Goal: Task Accomplishment & Management: Use online tool/utility

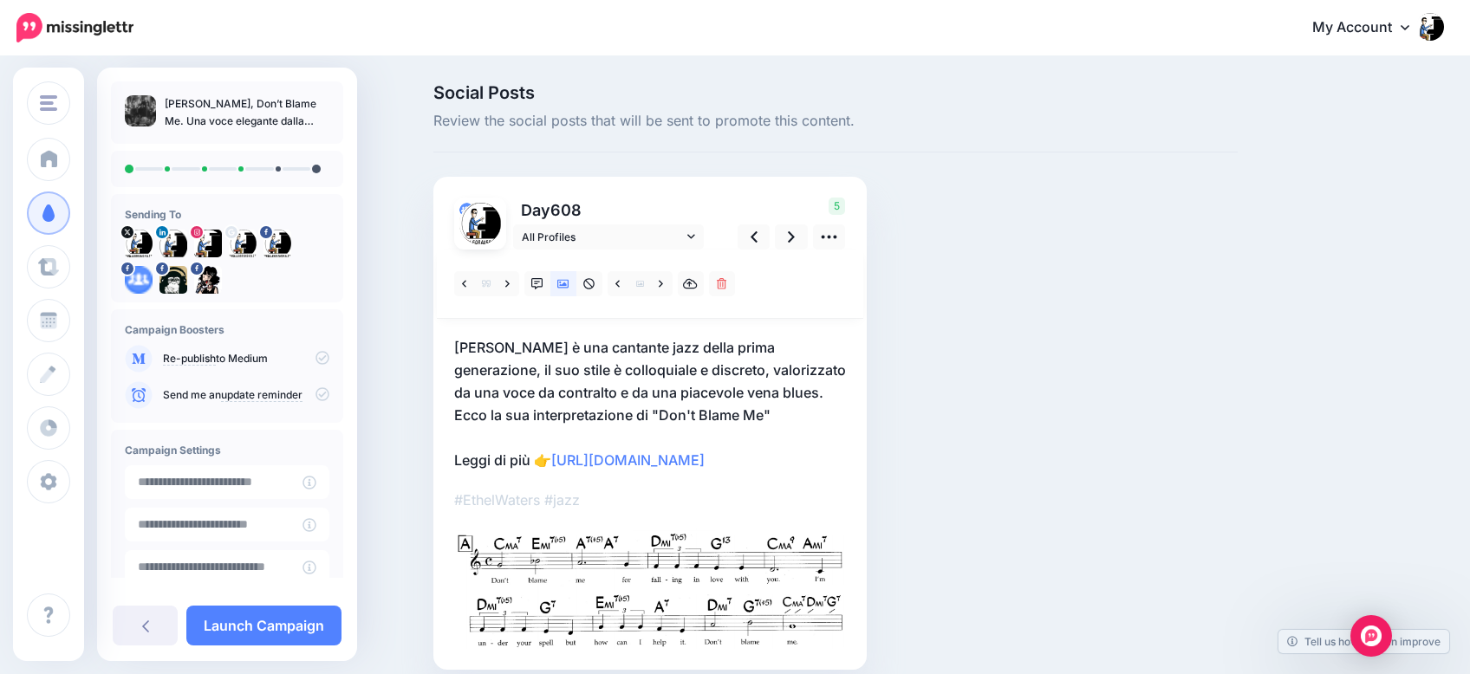
scroll to position [74, 0]
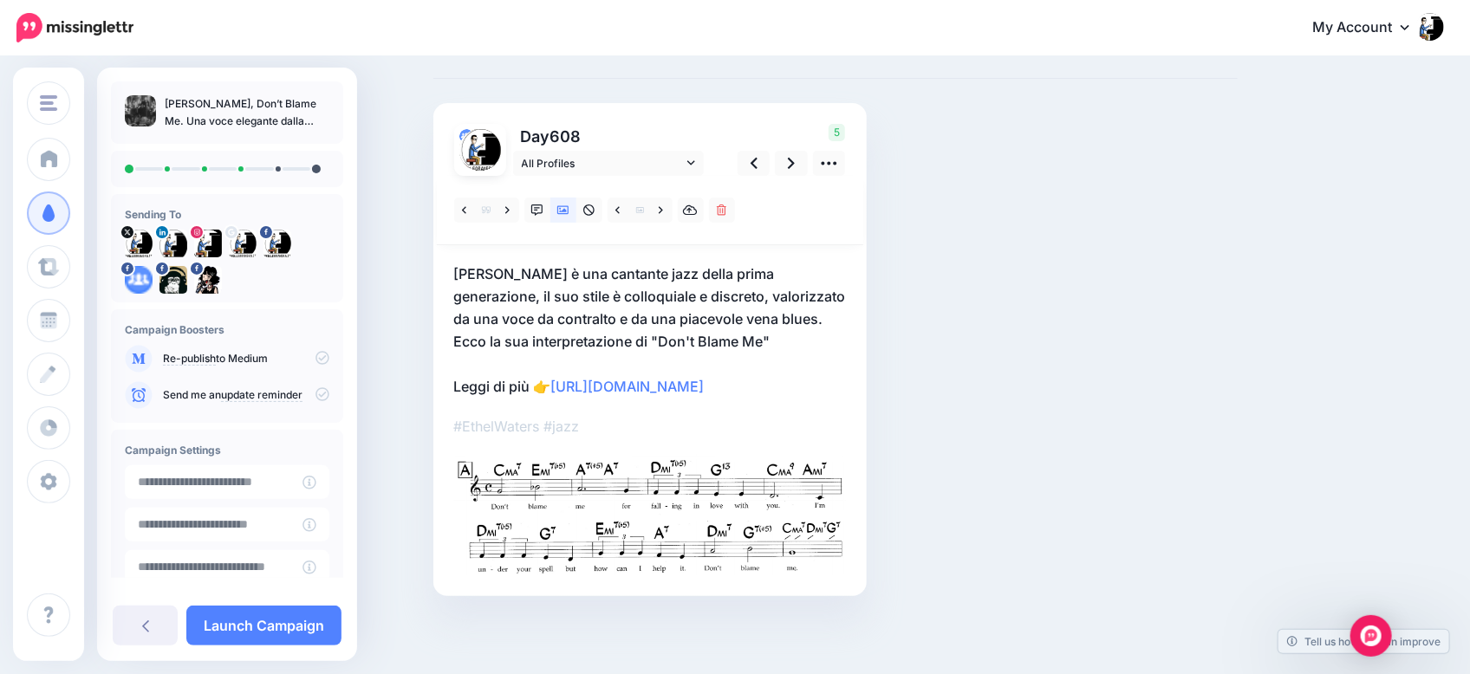
click at [202, 120] on p "[PERSON_NAME], Don’t Blame Me. Una voce elegante dalla vena blues" at bounding box center [247, 112] width 165 height 35
copy div "[PERSON_NAME], Don’t Blame Me. Una voce elegante dalla vena blues"
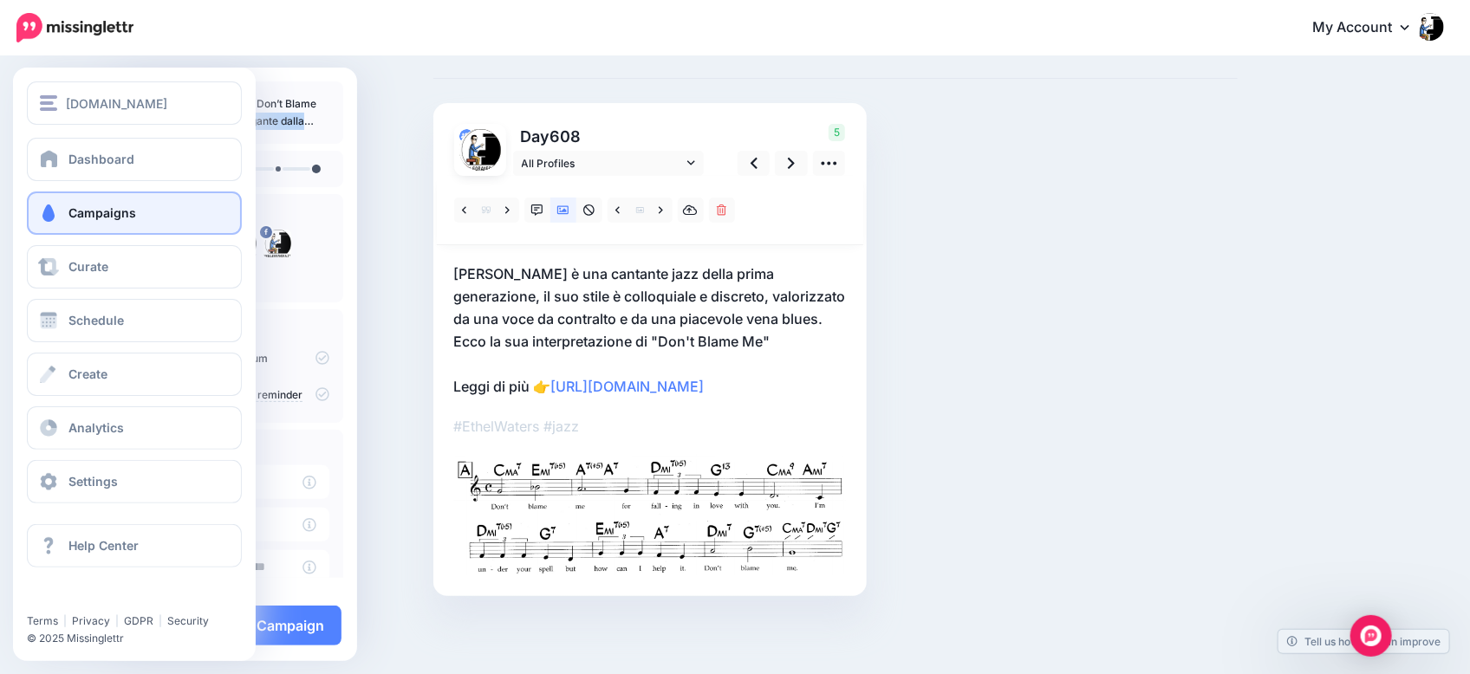
click at [108, 213] on span "Campaigns" at bounding box center [102, 212] width 68 height 15
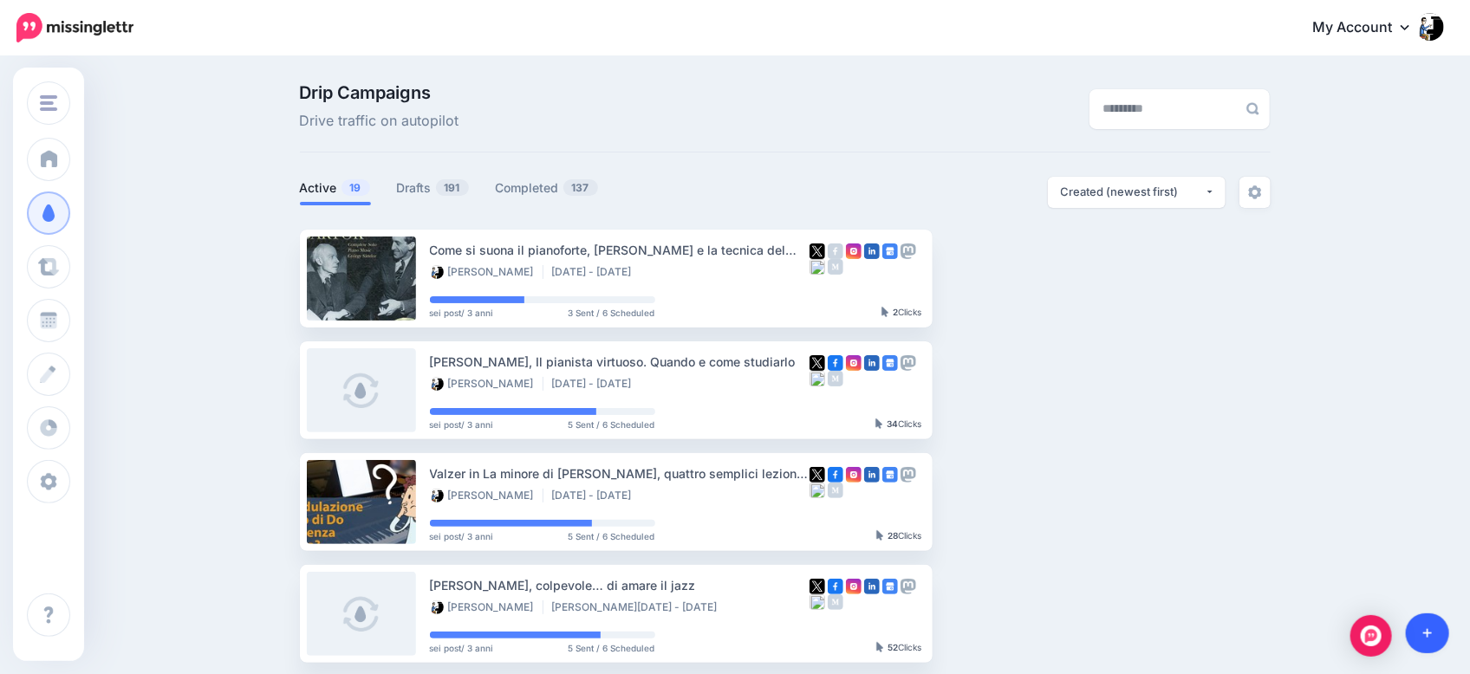
click at [1426, 632] on icon at bounding box center [1428, 634] width 10 height 10
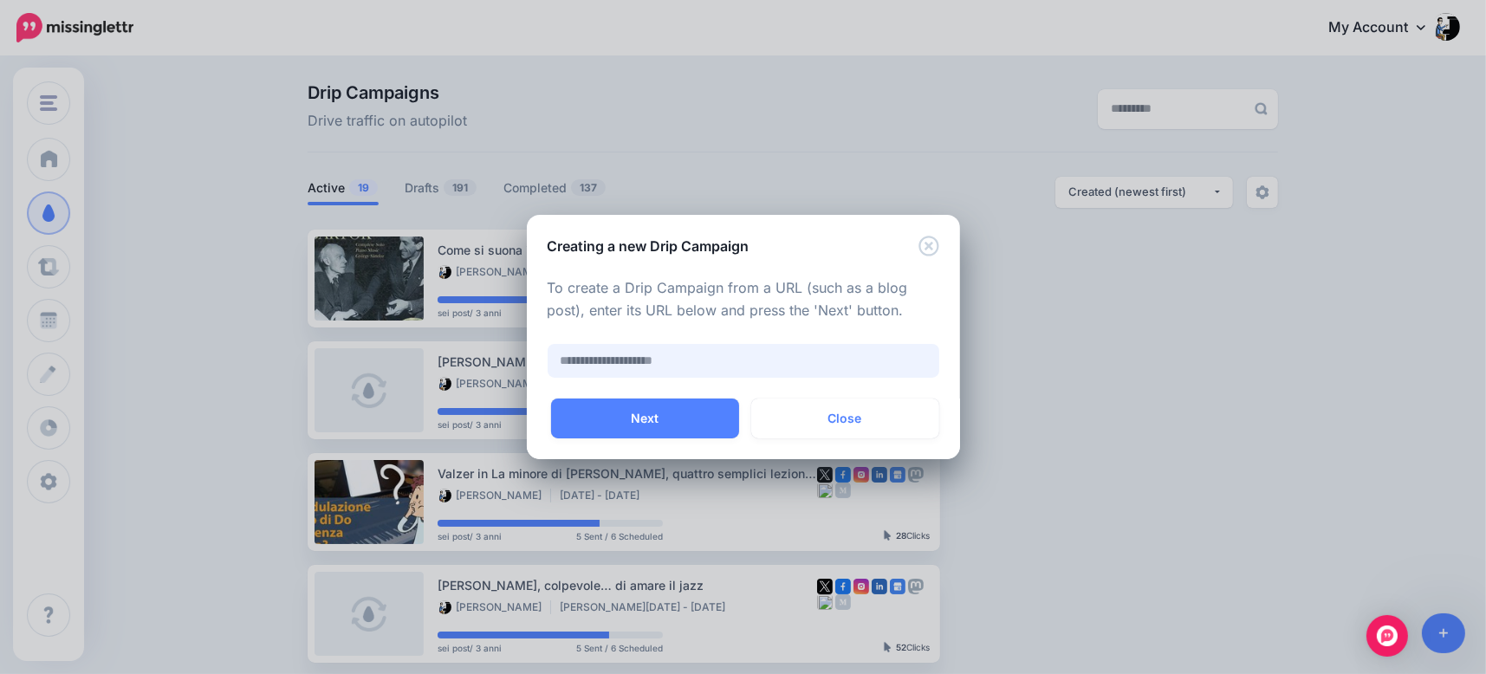
paste input "**********"
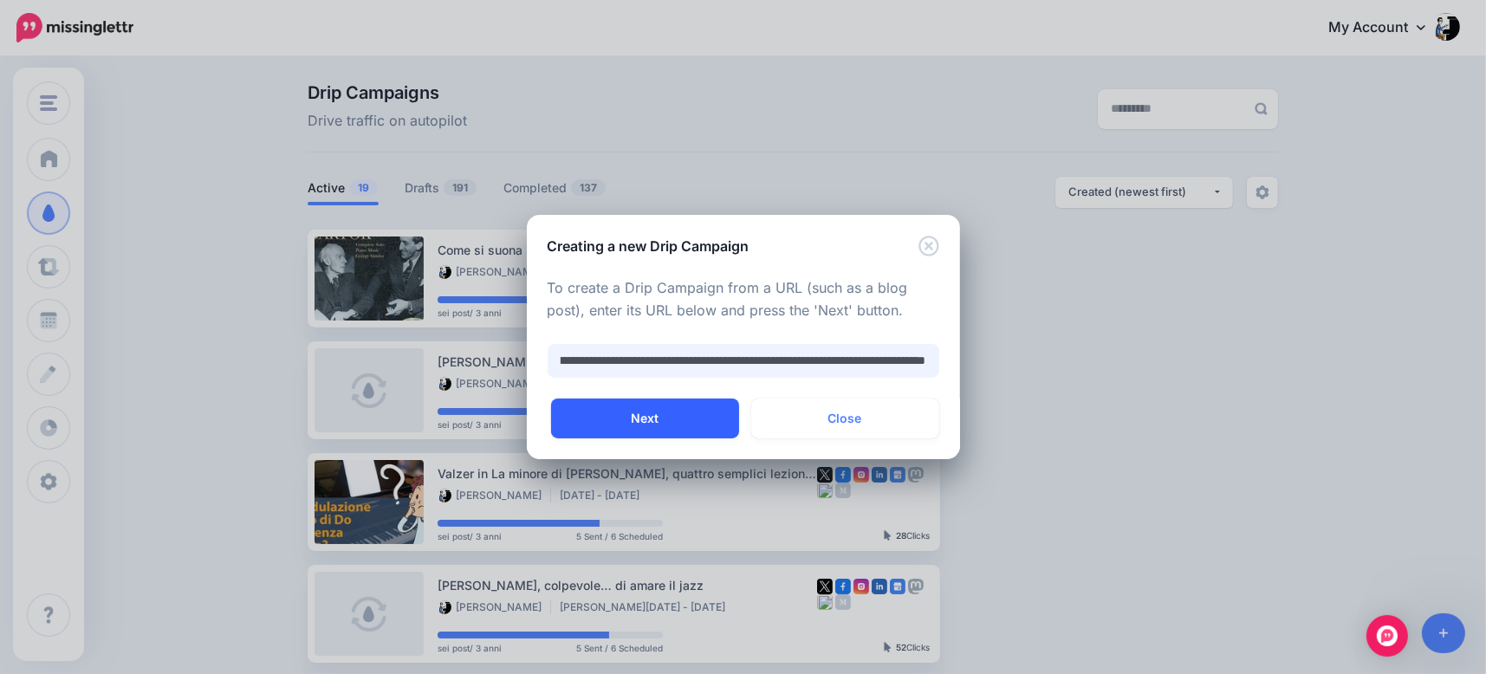
type input "**********"
click at [665, 423] on button "Next" at bounding box center [645, 419] width 188 height 40
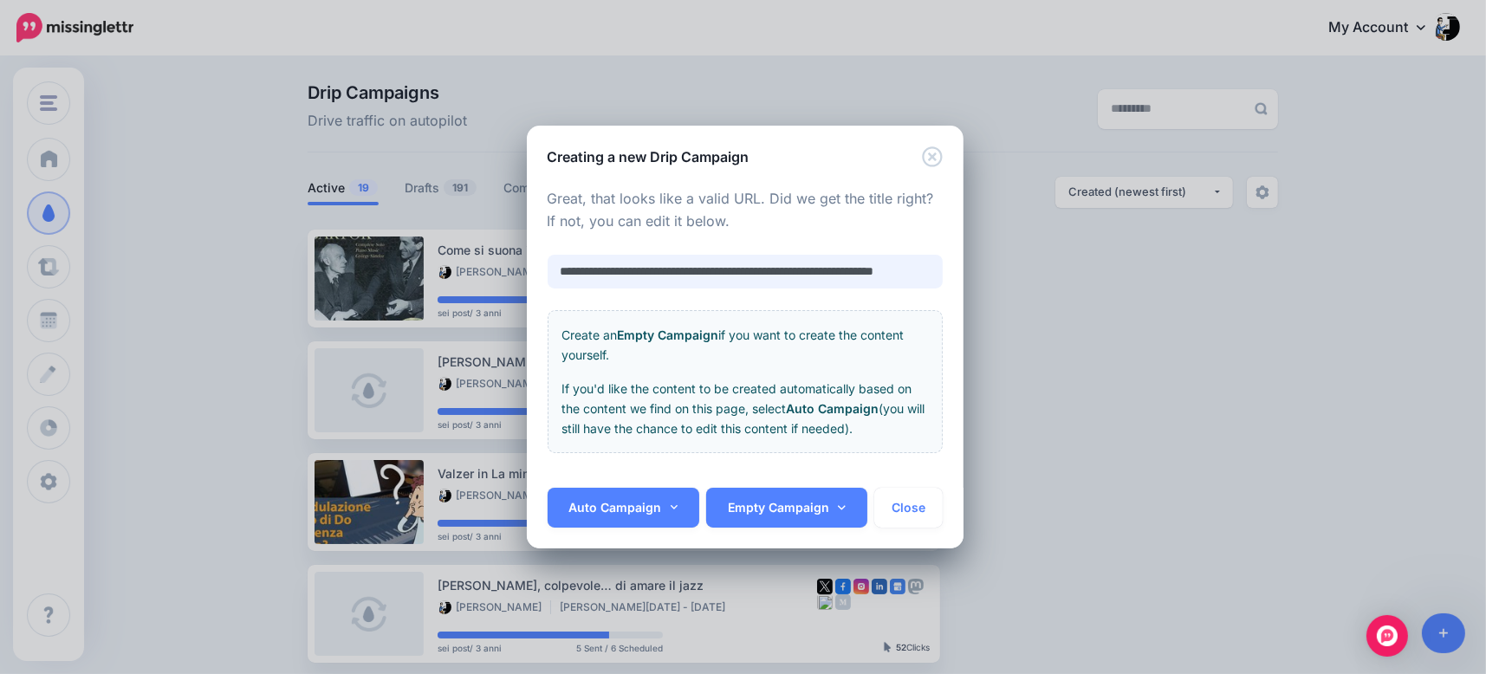
scroll to position [0, 58]
click at [671, 504] on icon at bounding box center [675, 508] width 8 height 12
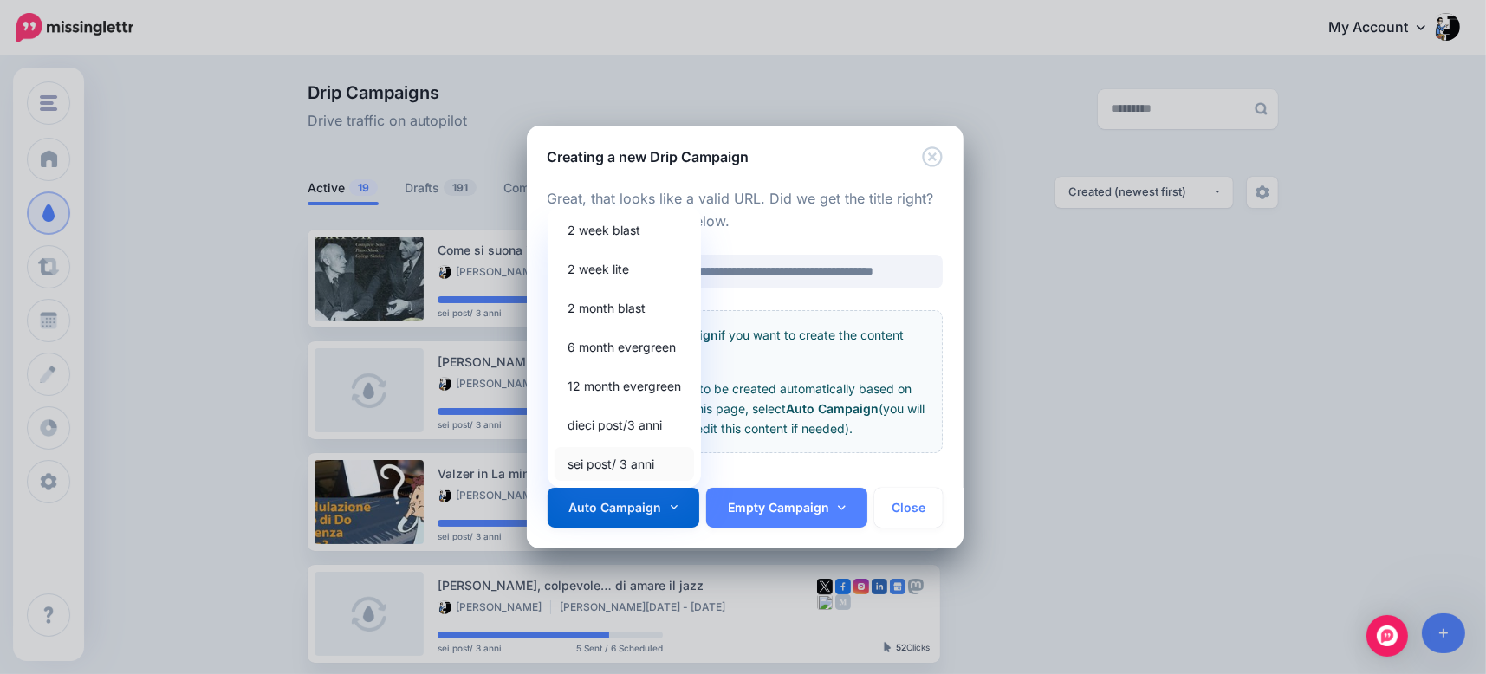
click at [611, 462] on link "sei post/ 3 anni" at bounding box center [625, 464] width 140 height 34
